Goal: Information Seeking & Learning: Learn about a topic

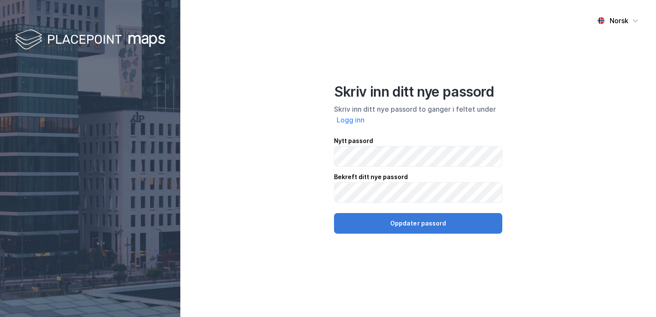
click at [442, 224] on button "Oppdater passord" at bounding box center [418, 223] width 168 height 21
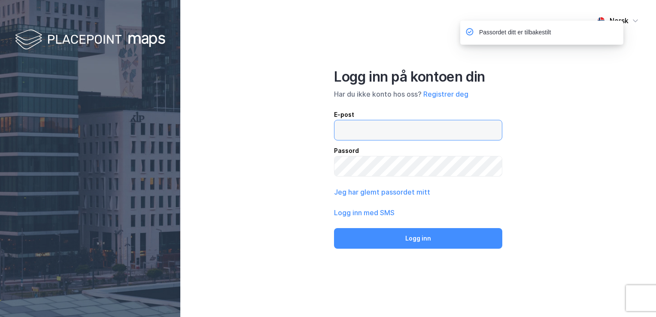
click at [384, 122] on input "email" at bounding box center [417, 130] width 167 height 20
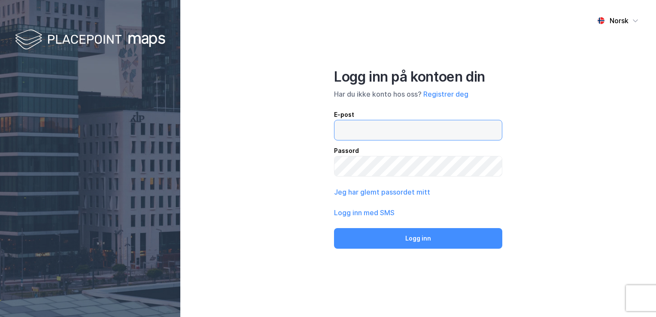
type input "[EMAIL_ADDRESS][DOMAIN_NAME]"
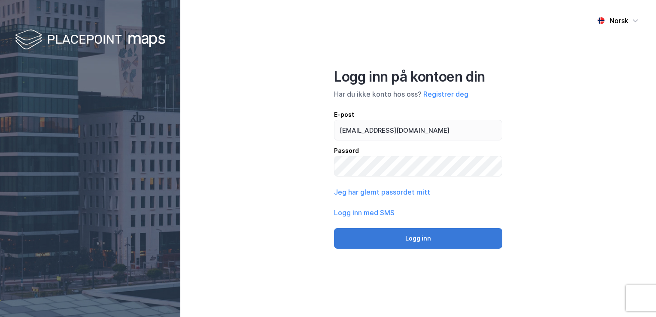
click at [424, 236] on button "Logg inn" at bounding box center [418, 238] width 168 height 21
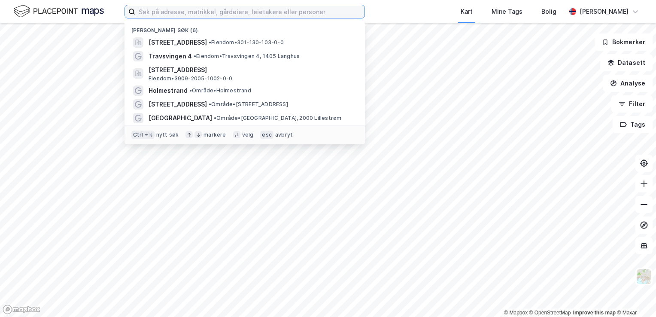
click at [168, 10] on input at bounding box center [249, 11] width 229 height 13
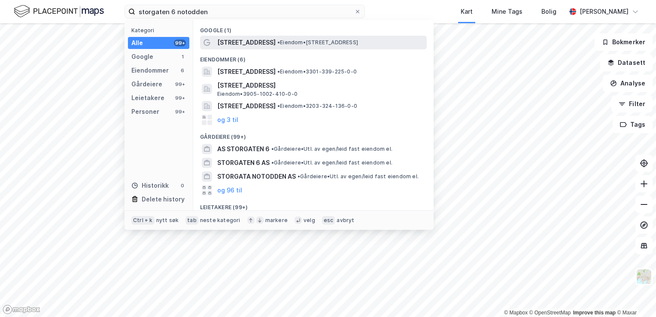
click at [236, 39] on span "[STREET_ADDRESS]" at bounding box center [246, 42] width 58 height 10
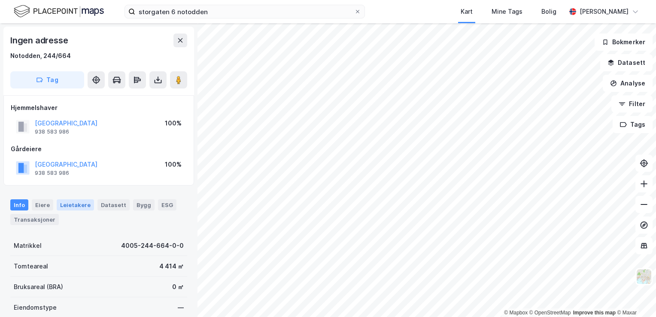
click at [72, 202] on div "Leietakere" at bounding box center [75, 204] width 37 height 11
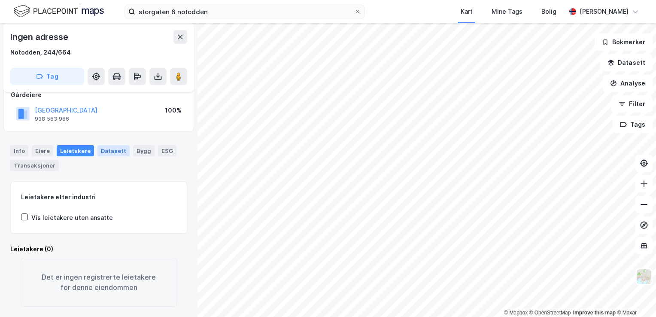
scroll to position [64, 0]
click at [41, 145] on div "Eiere" at bounding box center [42, 150] width 21 height 11
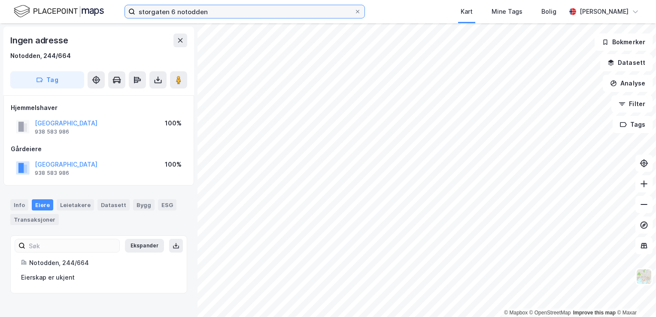
click at [171, 8] on input "storgaten 6 notodden" at bounding box center [244, 11] width 219 height 13
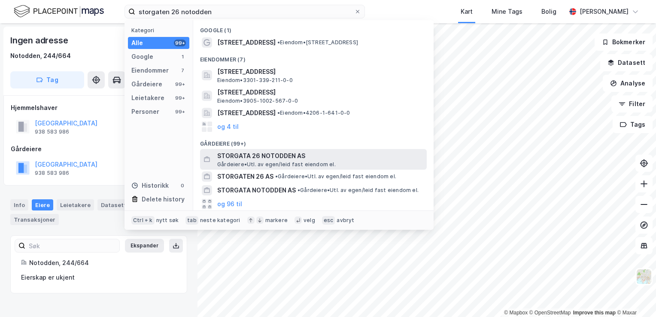
click at [273, 153] on span "STORGATA 26 NOTODDEN AS" at bounding box center [320, 156] width 206 height 10
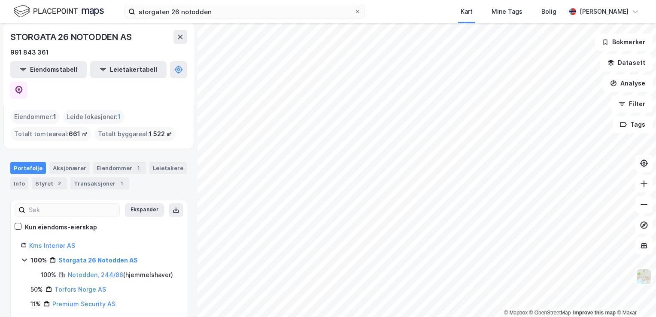
scroll to position [9, 0]
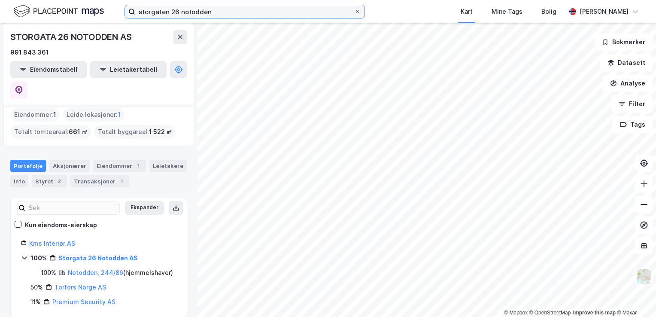
click at [177, 9] on input "storgaten 26 notodden" at bounding box center [244, 11] width 219 height 13
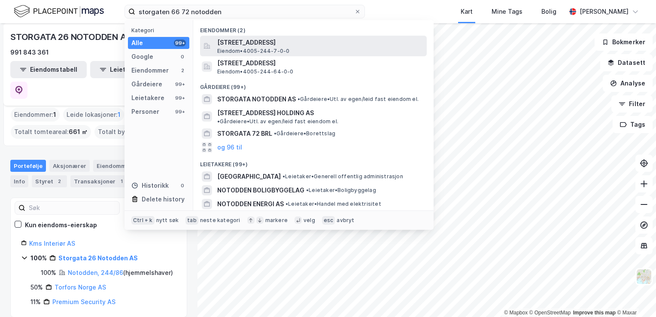
click at [278, 40] on span "[STREET_ADDRESS]" at bounding box center [320, 42] width 206 height 10
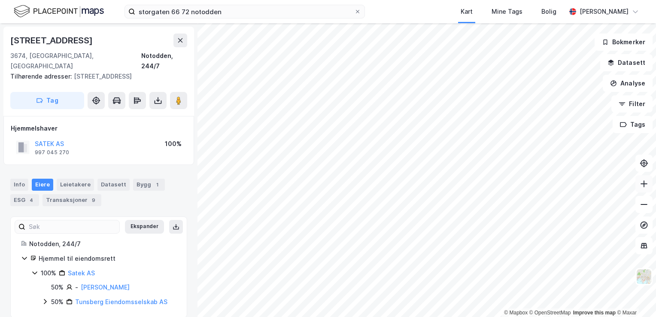
click at [649, 186] on button at bounding box center [643, 183] width 17 height 17
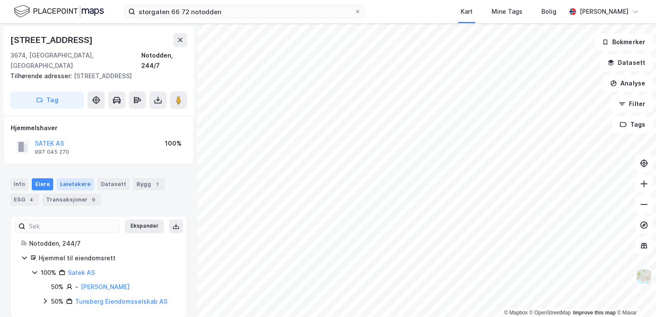
click at [72, 178] on div "Leietakere" at bounding box center [75, 184] width 37 height 12
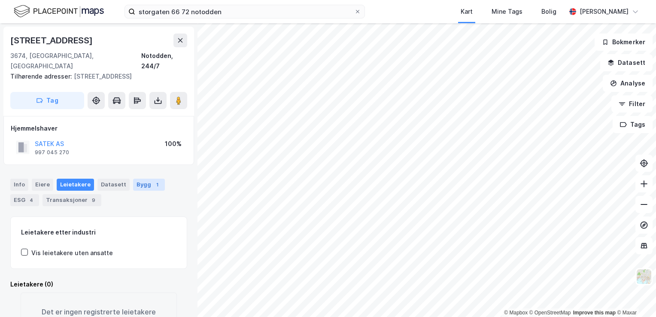
click at [138, 179] on div "Bygg 1" at bounding box center [149, 185] width 32 height 12
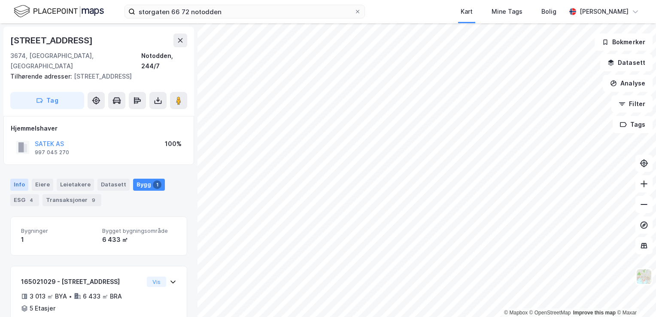
click at [19, 179] on div "Info" at bounding box center [19, 185] width 18 height 12
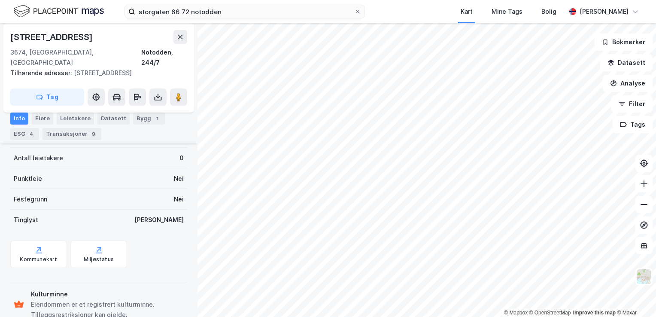
scroll to position [163, 0]
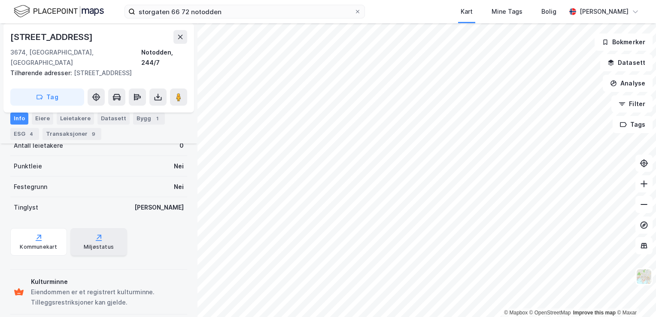
click at [95, 243] on div "Miljøstatus" at bounding box center [99, 246] width 30 height 7
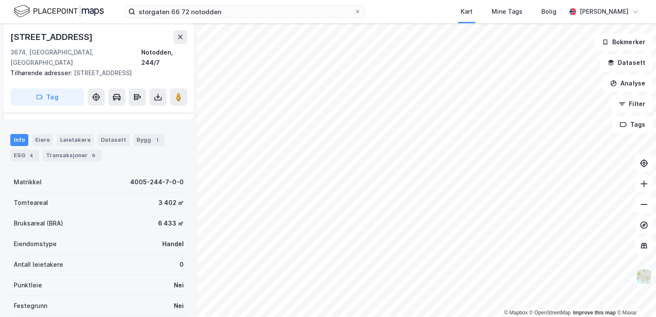
scroll to position [0, 0]
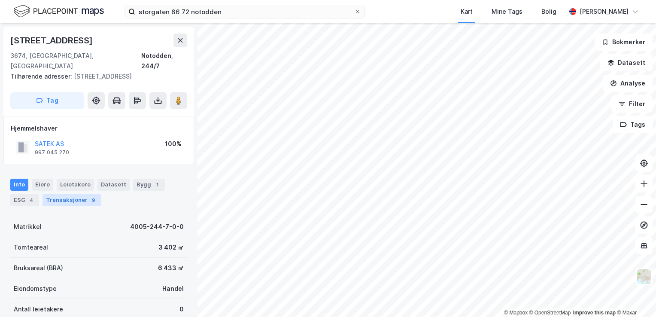
click at [65, 194] on div "Transaksjoner 9" at bounding box center [71, 200] width 59 height 12
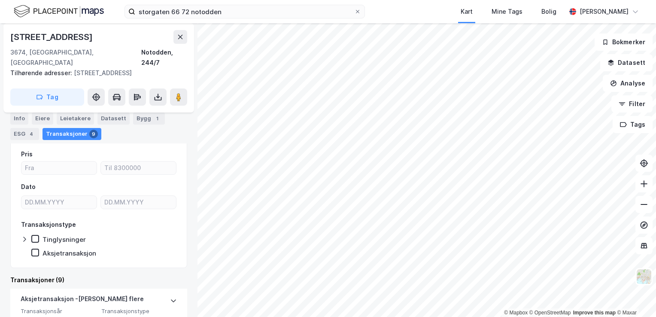
scroll to position [29, 0]
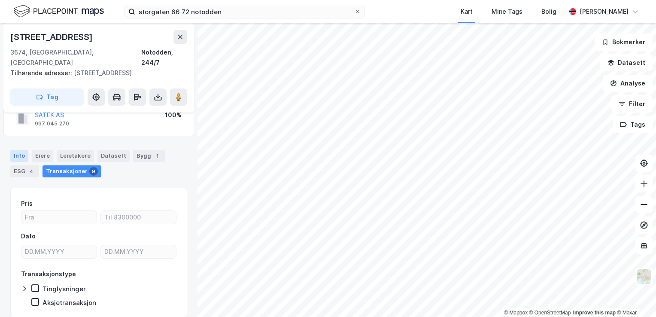
click at [17, 150] on div "Info" at bounding box center [19, 156] width 18 height 12
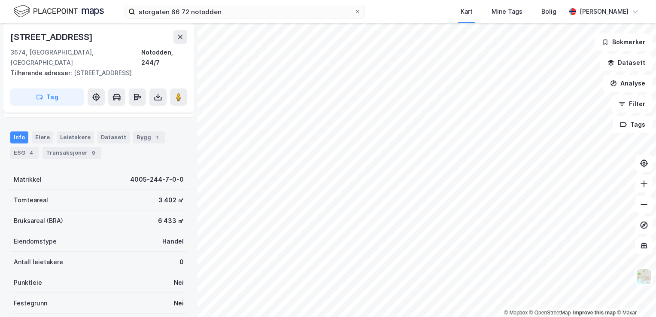
scroll to position [35, 0]
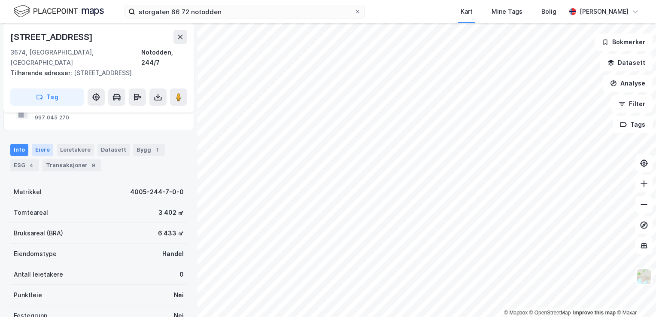
click at [35, 144] on div "Eiere" at bounding box center [42, 150] width 21 height 12
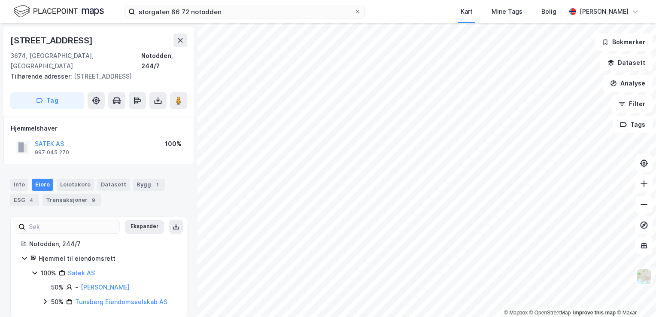
scroll to position [0, 0]
click at [64, 194] on div "Transaksjoner 9" at bounding box center [71, 200] width 59 height 12
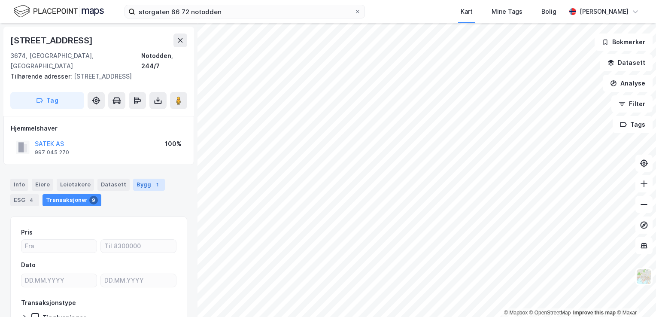
click at [139, 179] on div "Bygg 1" at bounding box center [149, 185] width 32 height 12
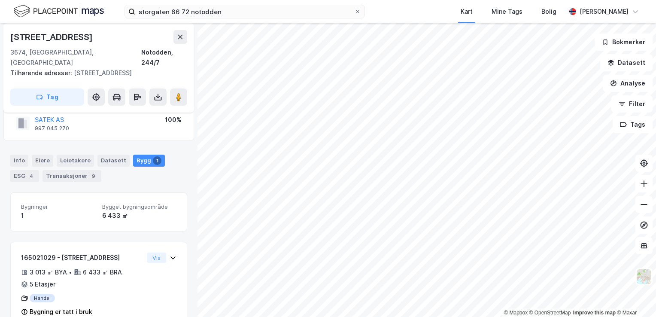
scroll to position [34, 0]
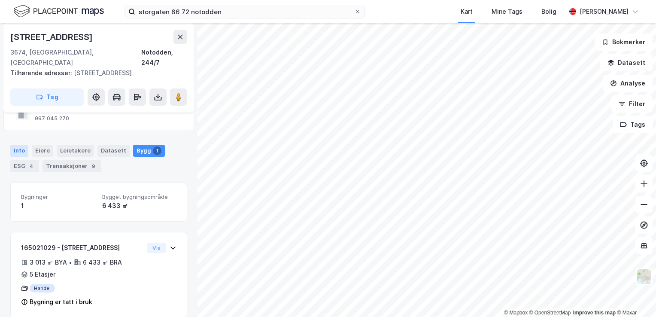
click at [19, 145] on div "Info" at bounding box center [19, 151] width 18 height 12
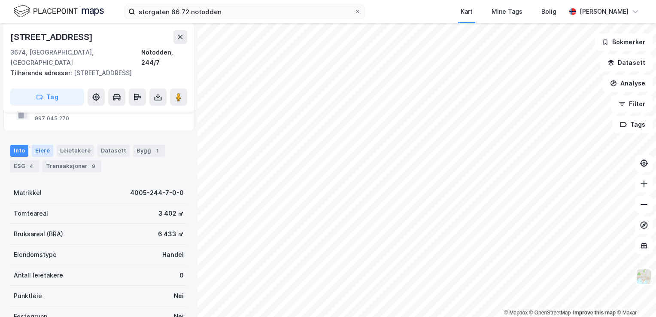
click at [35, 145] on div "Eiere" at bounding box center [42, 151] width 21 height 12
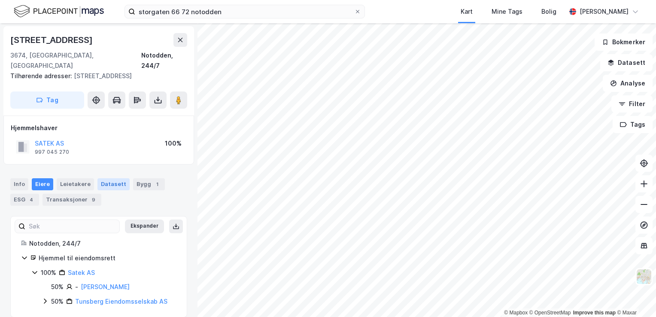
click at [113, 178] on div "Datasett" at bounding box center [113, 184] width 32 height 12
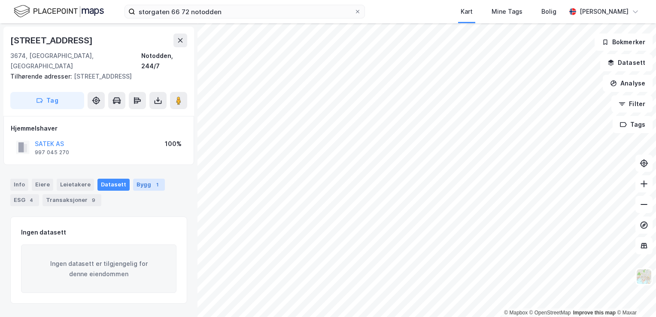
click at [137, 179] on div "Bygg 1" at bounding box center [149, 185] width 32 height 12
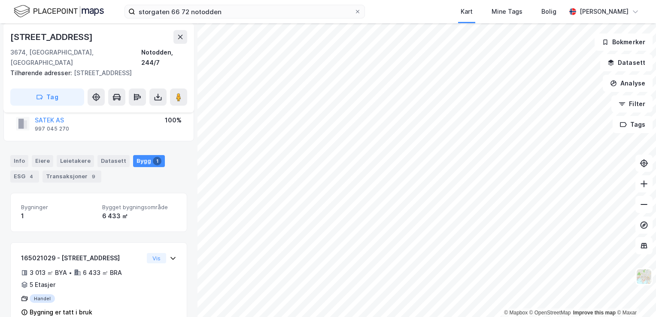
scroll to position [34, 0]
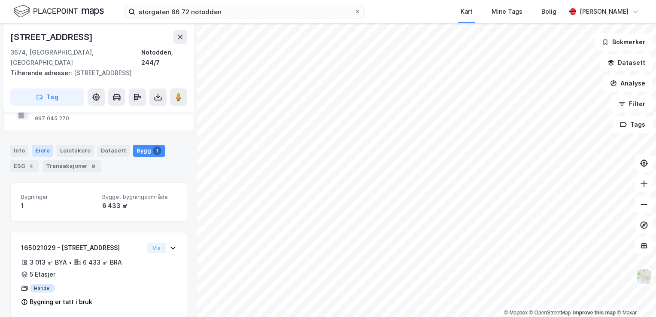
click at [36, 145] on div "Eiere" at bounding box center [42, 151] width 21 height 12
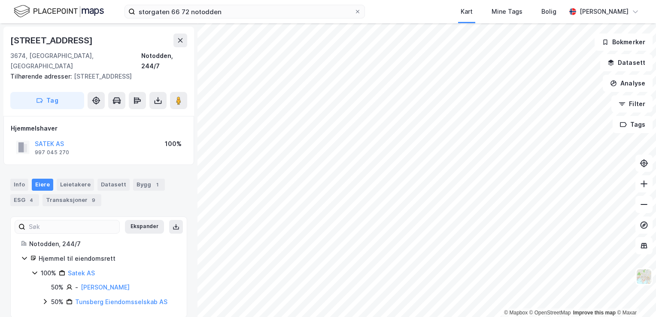
scroll to position [0, 0]
click at [145, 178] on div "Bygg 1" at bounding box center [149, 184] width 32 height 12
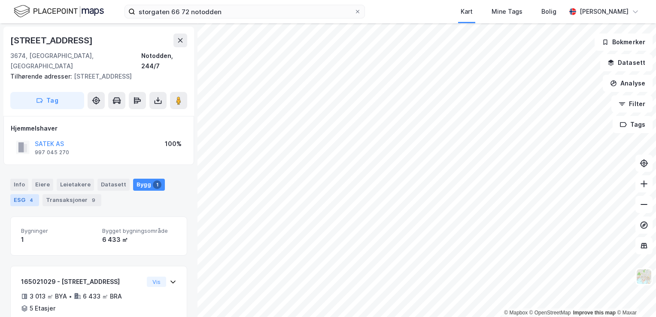
click at [15, 194] on div "ESG 4" at bounding box center [24, 200] width 29 height 12
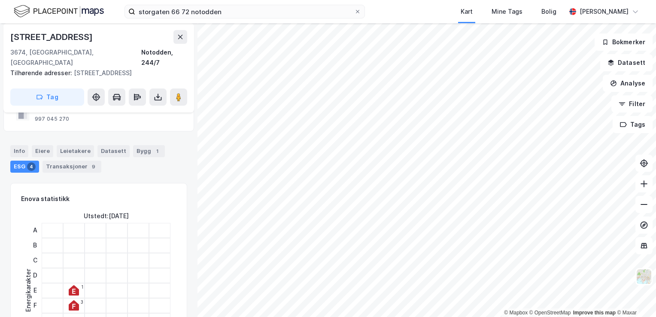
scroll to position [86, 0]
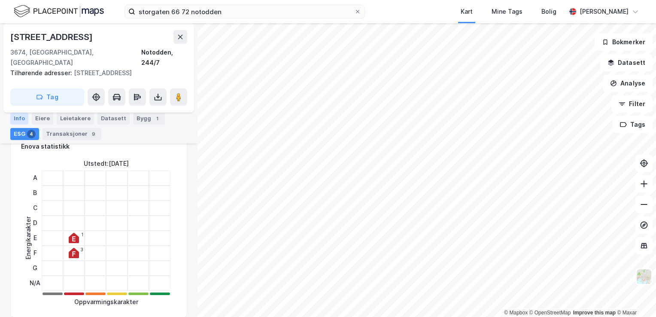
click at [15, 118] on div "Info" at bounding box center [19, 118] width 18 height 12
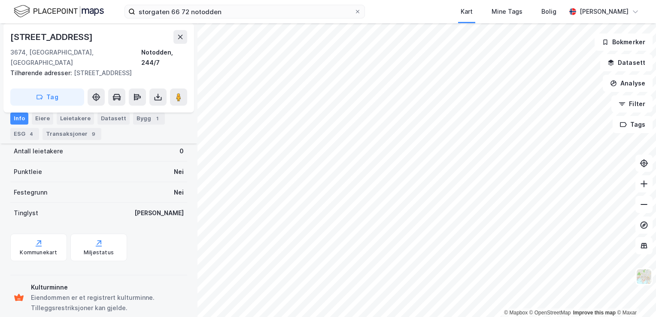
scroll to position [163, 0]
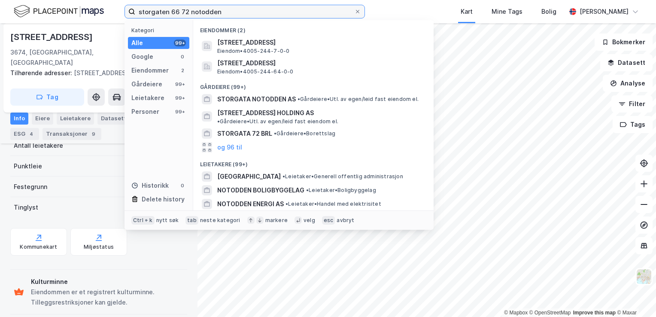
drag, startPoint x: 225, startPoint y: 10, endPoint x: 77, endPoint y: 16, distance: 147.7
click at [77, 16] on div "storgaten 66 72 notodden Kategori Alle 99+ Google 0 Eiendommer 2 Gårdeiere 99+ …" at bounding box center [328, 11] width 656 height 23
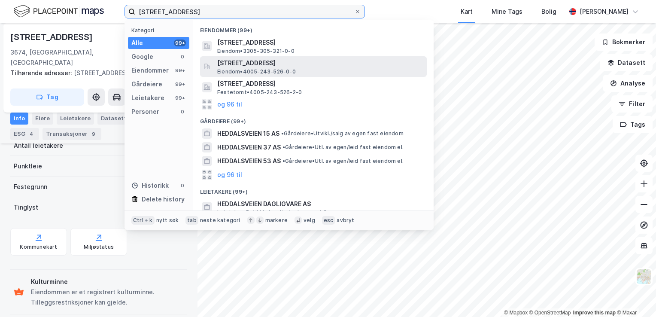
type input "[STREET_ADDRESS]"
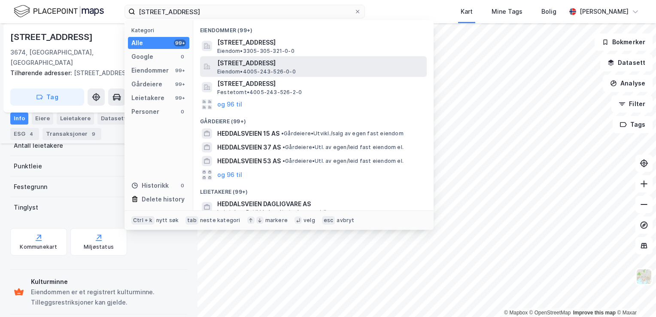
click at [294, 60] on span "[STREET_ADDRESS]" at bounding box center [320, 63] width 206 height 10
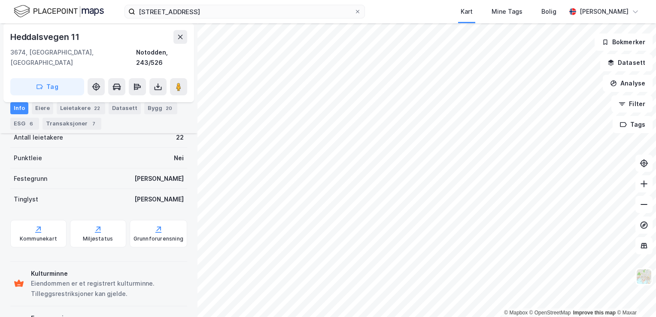
scroll to position [250, 0]
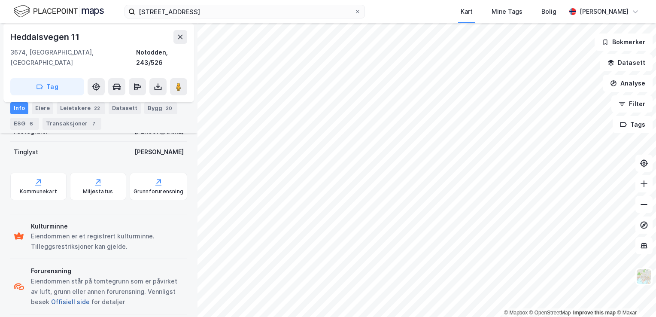
click at [0, 0] on button "Offisiell side" at bounding box center [0, 0] width 0 height 0
click at [167, 176] on div "Grunnforurensning" at bounding box center [159, 186] width 58 height 27
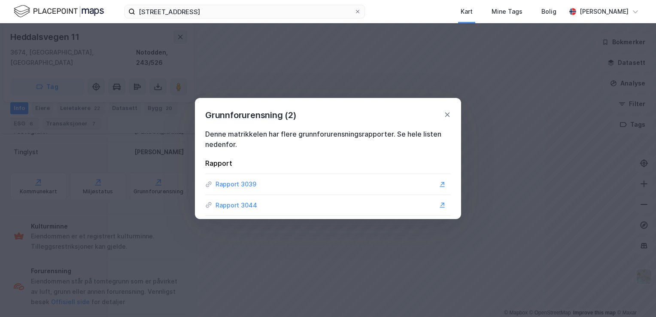
click at [230, 183] on div "Rapport 3039" at bounding box center [235, 184] width 41 height 10
click at [446, 115] on icon at bounding box center [447, 114] width 5 height 5
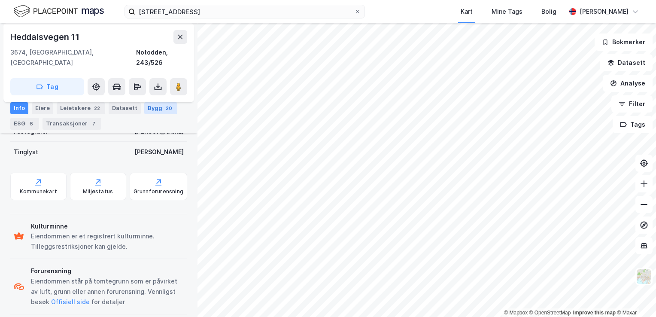
click at [154, 106] on div "Bygg 20" at bounding box center [160, 108] width 33 height 12
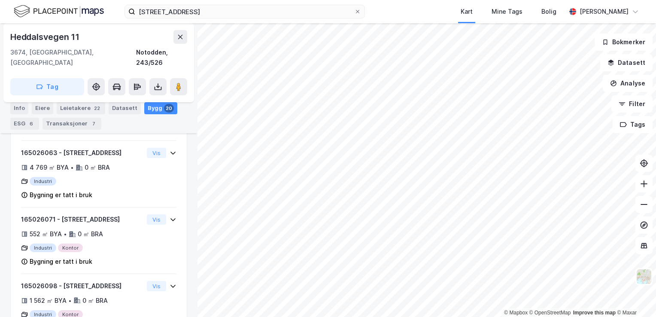
scroll to position [911, 0]
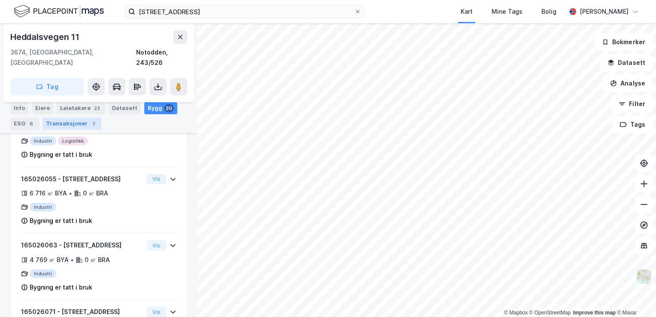
click at [58, 126] on div "Transaksjoner 7" at bounding box center [71, 124] width 59 height 12
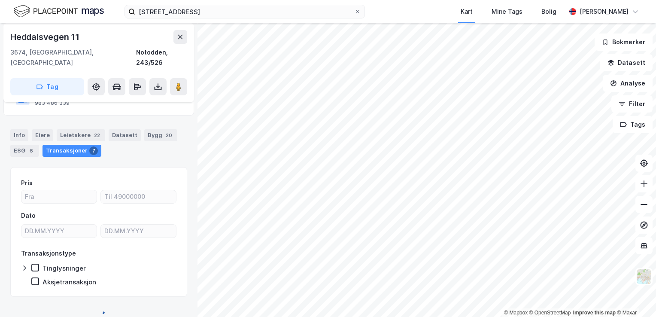
scroll to position [723, 0]
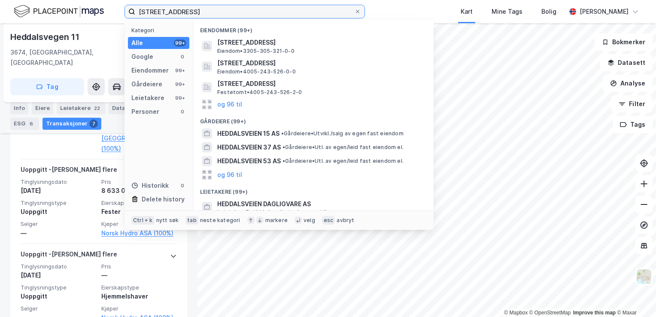
drag, startPoint x: 194, startPoint y: 6, endPoint x: 136, endPoint y: 8, distance: 58.4
click at [136, 8] on input "[STREET_ADDRESS]" at bounding box center [244, 11] width 219 height 13
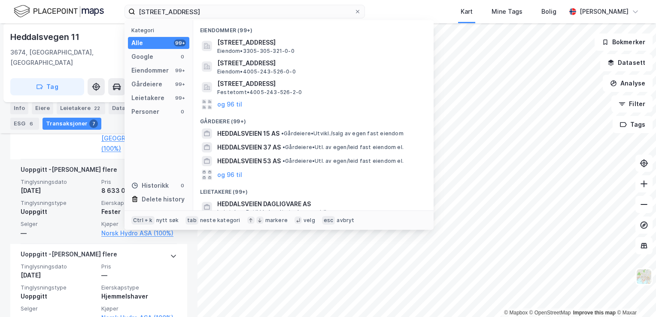
click at [79, 197] on div "Tinglysningsdato [DATE] Pris 8 633 000 kr Tinglysningstype Uoppgitt Eierskapsty…" at bounding box center [99, 208] width 156 height 60
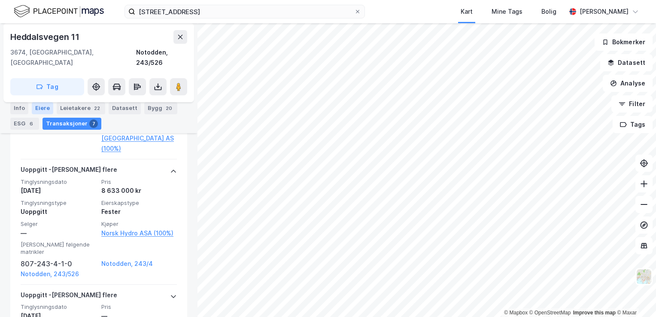
click at [39, 106] on div "Eiere" at bounding box center [42, 108] width 21 height 12
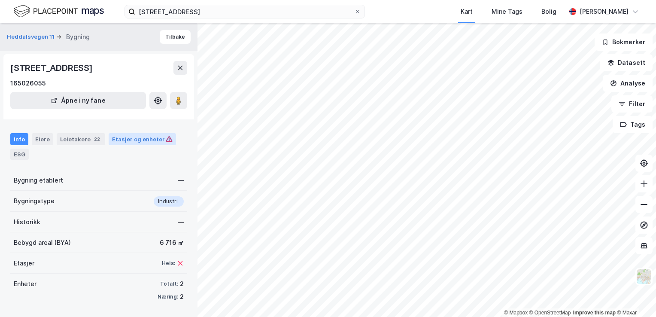
click at [138, 138] on div "Etasjer og enheter" at bounding box center [142, 139] width 61 height 8
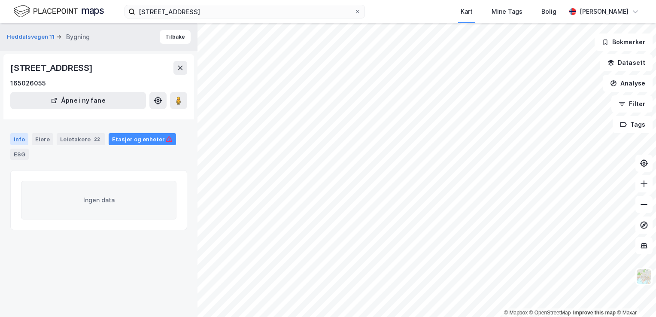
click at [15, 137] on div "Info" at bounding box center [19, 139] width 18 height 12
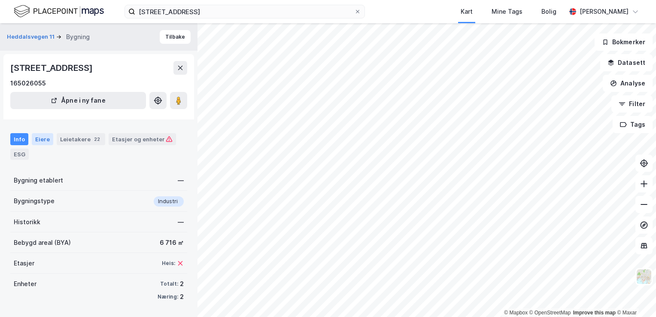
click at [42, 142] on div "Eiere" at bounding box center [42, 139] width 21 height 12
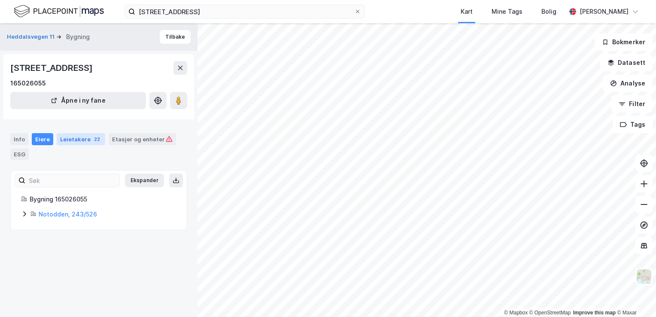
click at [83, 138] on div "Leietakere 22" at bounding box center [81, 139] width 48 height 12
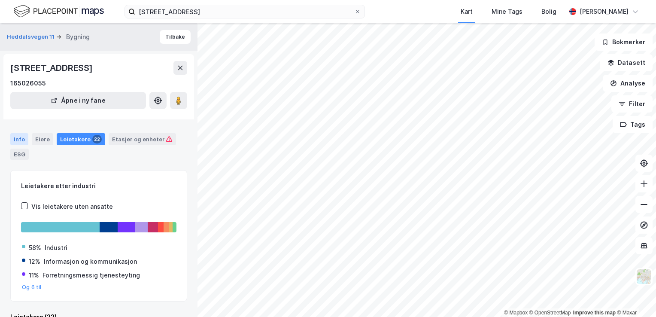
click at [14, 136] on div "Info" at bounding box center [19, 139] width 18 height 12
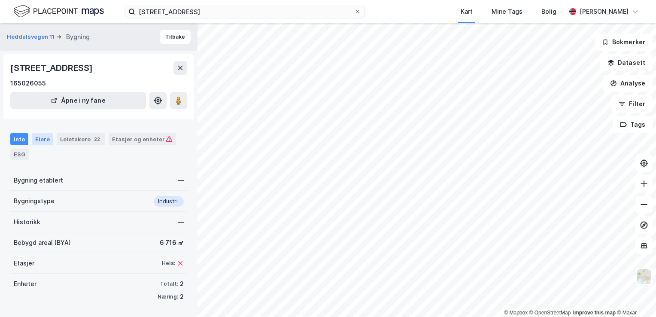
click at [46, 138] on div "Eiere" at bounding box center [42, 139] width 21 height 12
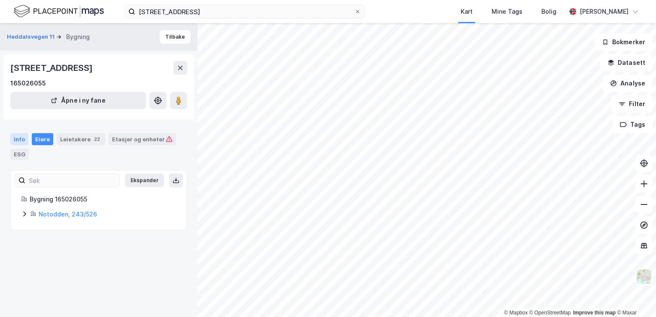
click at [15, 138] on div "Info" at bounding box center [19, 139] width 18 height 12
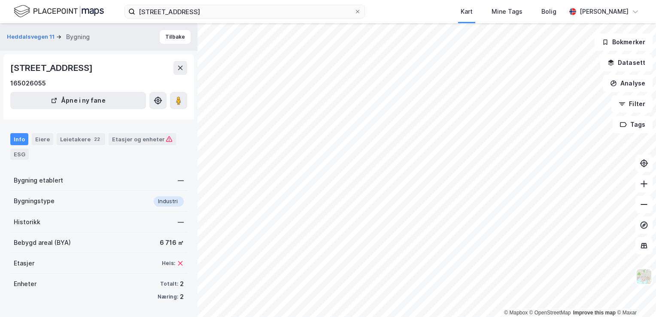
click at [177, 261] on icon at bounding box center [180, 263] width 7 height 7
click at [132, 137] on div "Etasjer og enheter" at bounding box center [142, 139] width 61 height 8
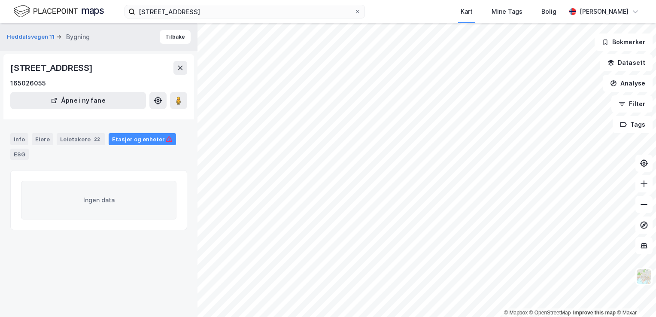
click at [28, 151] on div "Info Eiere Leietakere 22 Etasjer og enheter ESG" at bounding box center [98, 146] width 177 height 27
click at [17, 151] on div "ESG" at bounding box center [19, 153] width 18 height 11
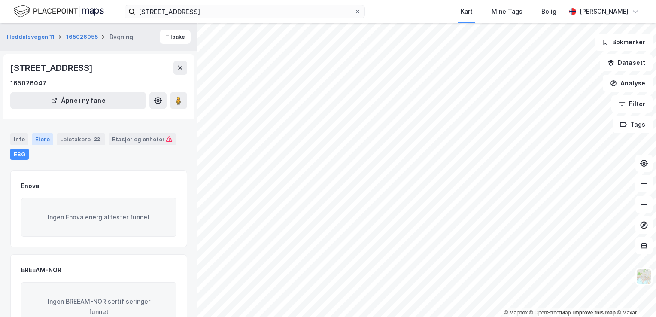
click at [44, 137] on div "Eiere" at bounding box center [42, 139] width 21 height 12
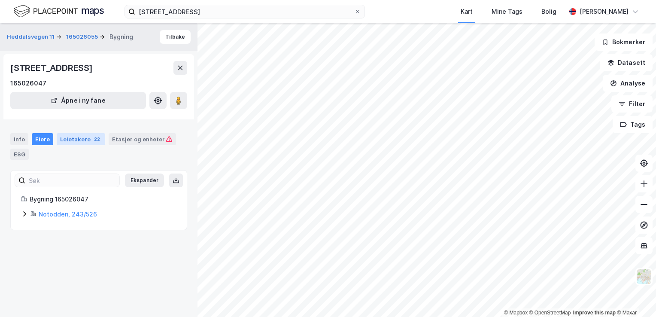
click at [67, 138] on div "Leietakere 22" at bounding box center [81, 139] width 48 height 12
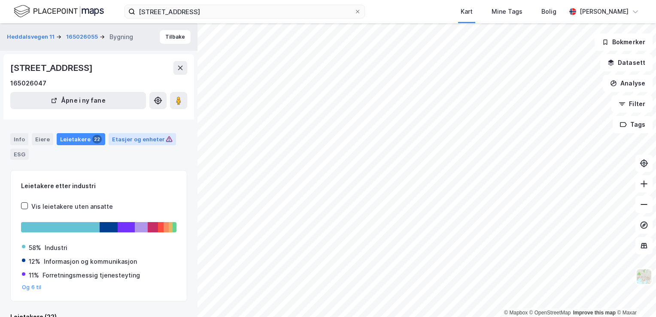
click at [136, 136] on div "Etasjer og enheter" at bounding box center [142, 139] width 61 height 8
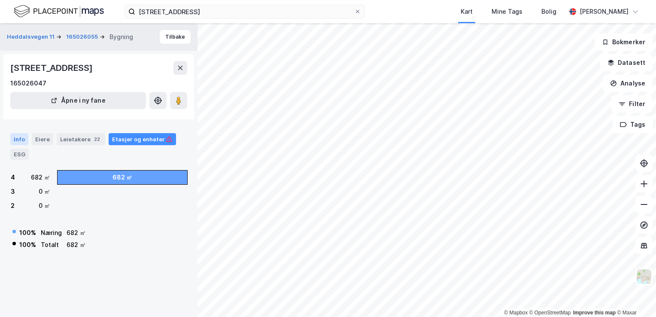
click at [21, 135] on div "Info" at bounding box center [19, 139] width 18 height 12
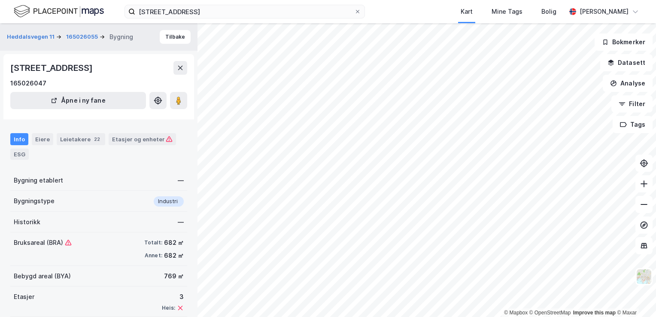
scroll to position [43, 0]
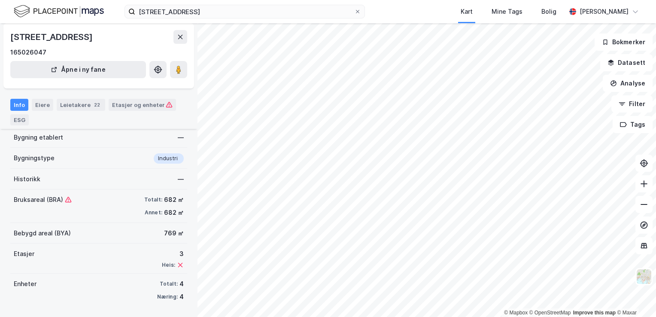
click at [40, 178] on div "Historikk —" at bounding box center [98, 179] width 177 height 21
click at [160, 158] on div "Industri" at bounding box center [169, 158] width 30 height 10
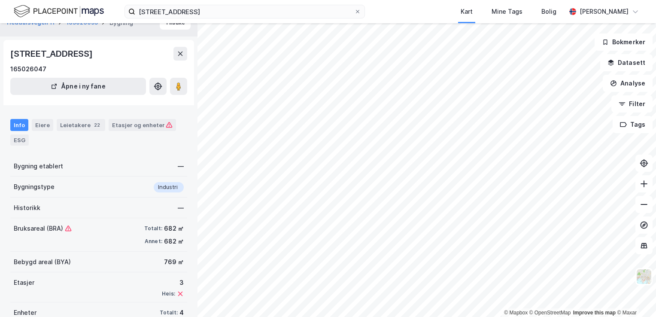
scroll to position [0, 0]
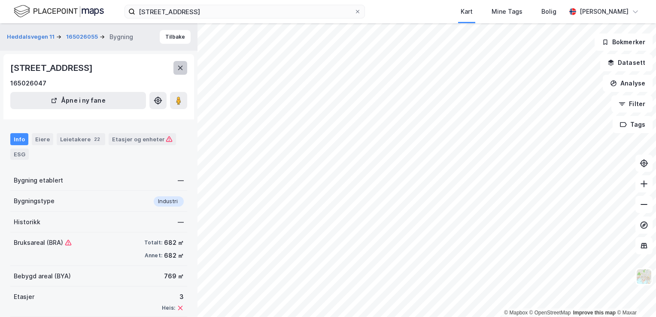
click at [176, 67] on button at bounding box center [180, 68] width 14 height 14
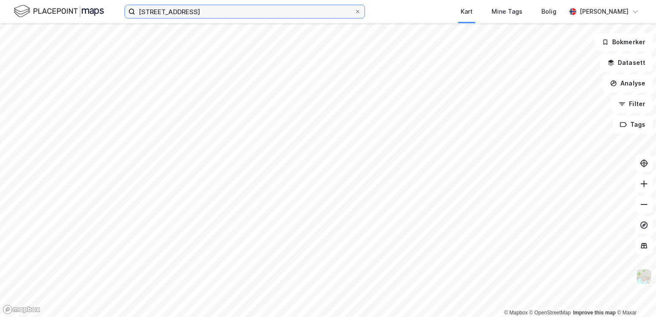
click at [194, 8] on input "[STREET_ADDRESS]" at bounding box center [244, 11] width 219 height 13
